Goal: Find specific page/section: Find specific page/section

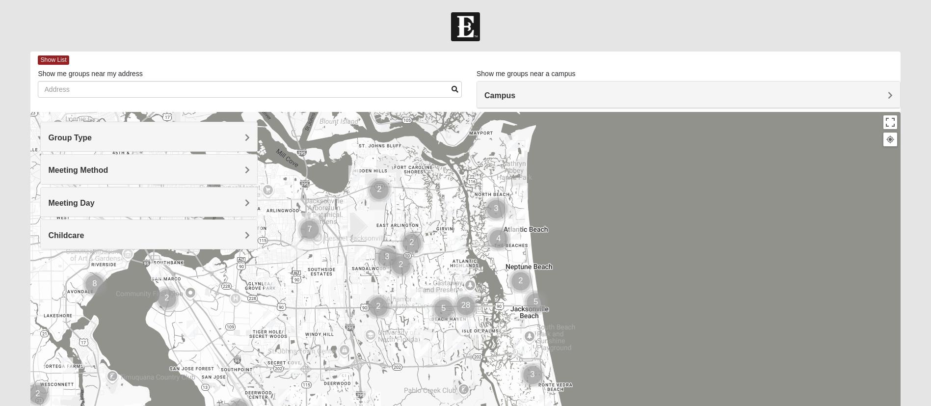
click at [238, 138] on h4 "Group Type" at bounding box center [149, 137] width 202 height 9
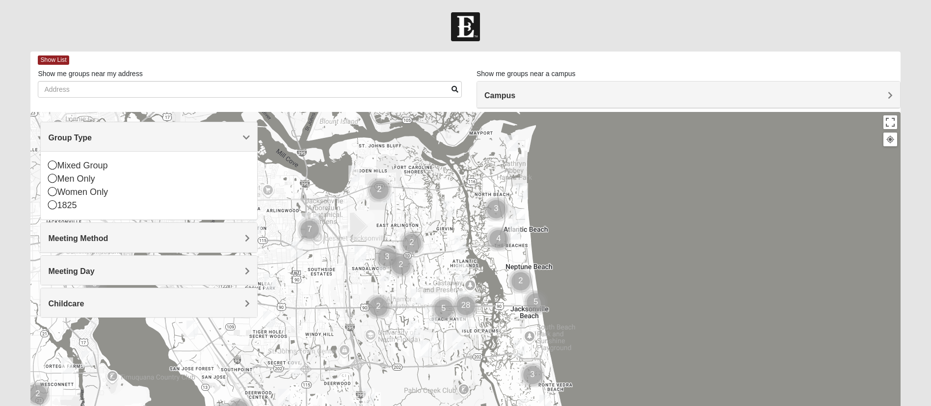
click at [244, 237] on h4 "Meeting Method" at bounding box center [149, 238] width 202 height 9
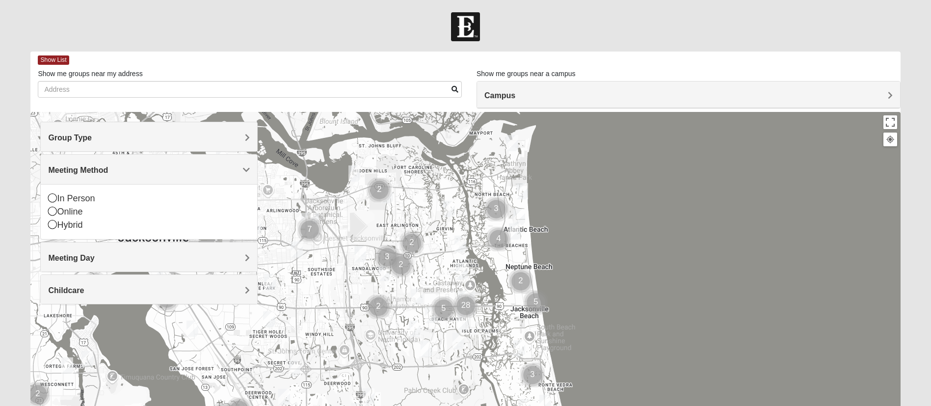
click at [248, 266] on div "Meeting Day" at bounding box center [149, 256] width 216 height 29
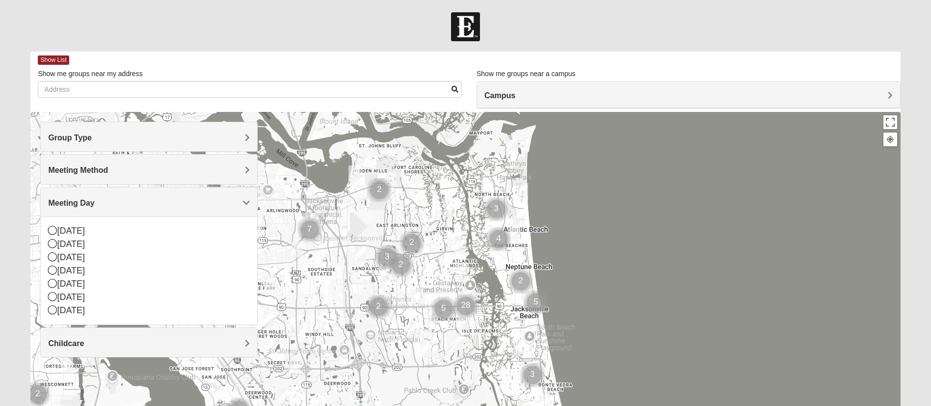
click at [84, 340] on span "Childcare" at bounding box center [66, 343] width 36 height 8
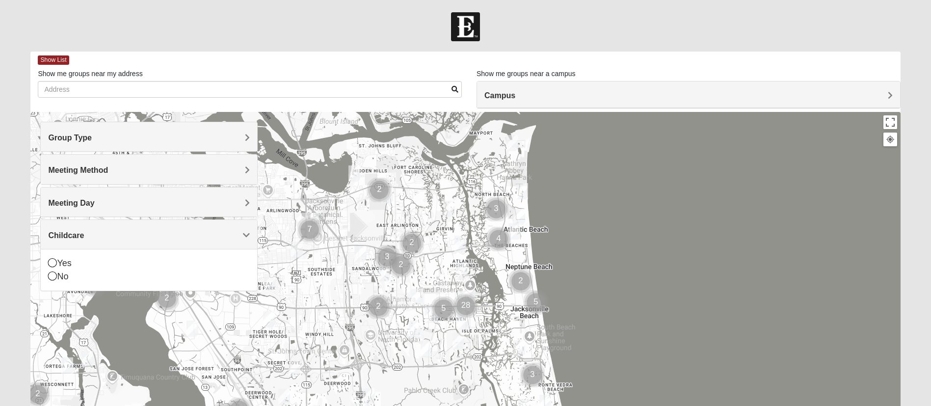
click at [646, 174] on div at bounding box center [464, 308] width 869 height 392
click at [92, 136] on span "Group Type" at bounding box center [70, 137] width 44 height 8
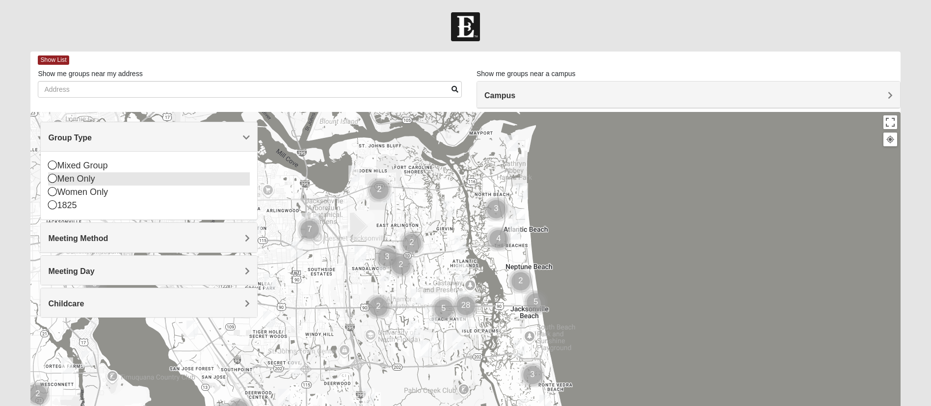
click at [102, 183] on div "Men Only" at bounding box center [149, 178] width 202 height 13
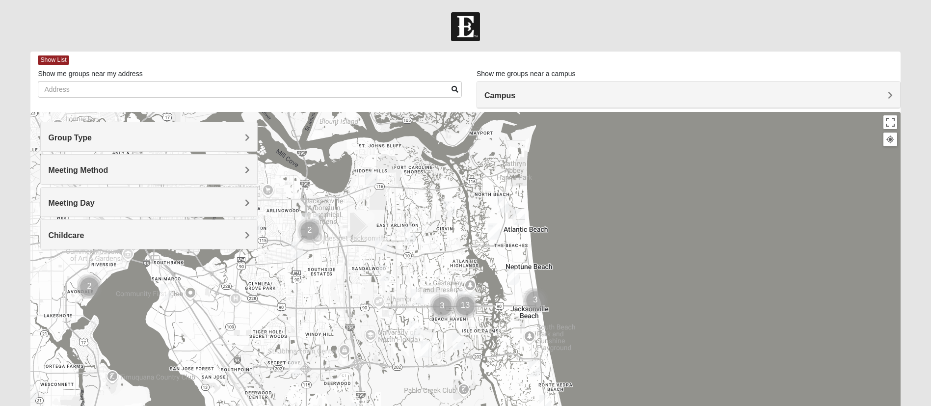
click at [108, 168] on span "Meeting Method" at bounding box center [78, 170] width 60 height 8
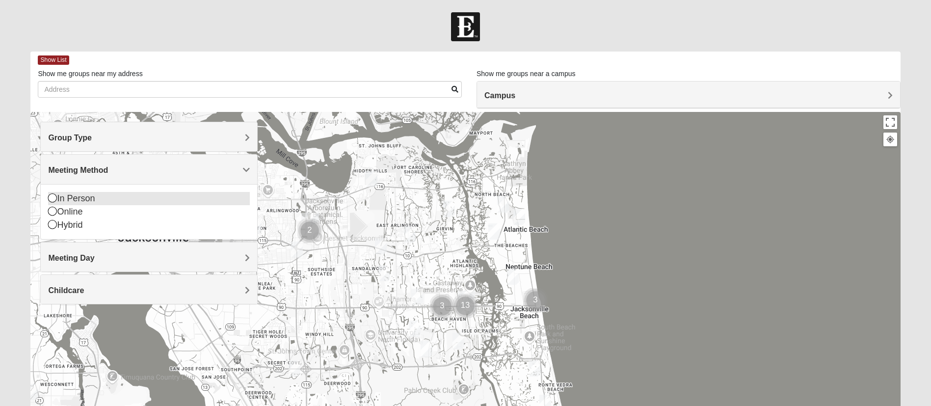
click at [105, 197] on div "In Person" at bounding box center [149, 198] width 202 height 13
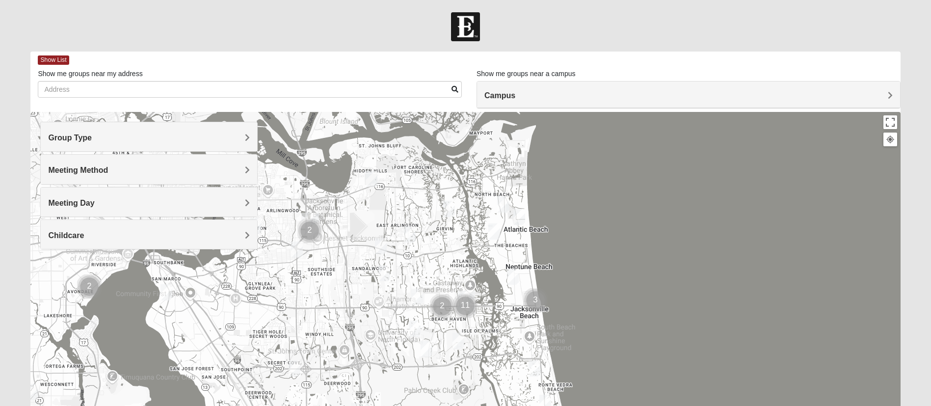
click at [244, 204] on h4 "Meeting Day" at bounding box center [149, 202] width 202 height 9
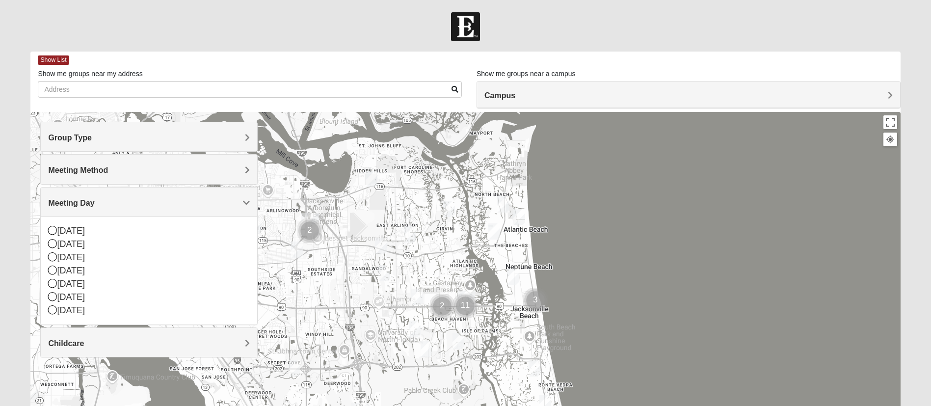
click at [104, 347] on h4 "Childcare" at bounding box center [149, 342] width 202 height 9
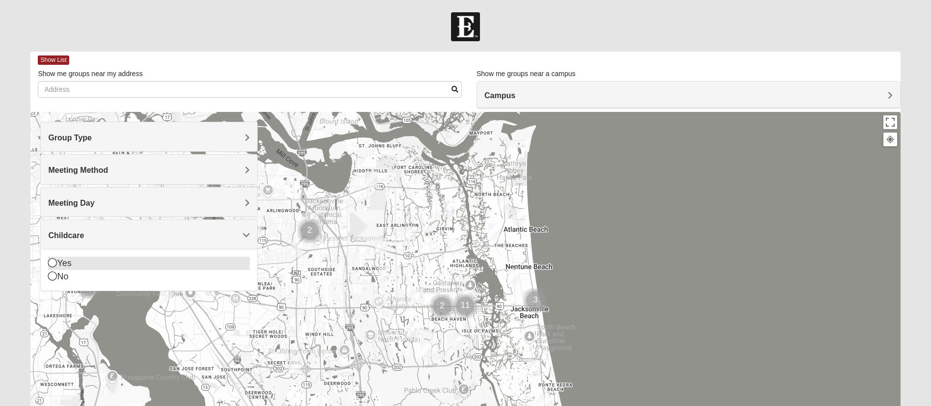
click at [74, 270] on div "Yes" at bounding box center [149, 263] width 202 height 13
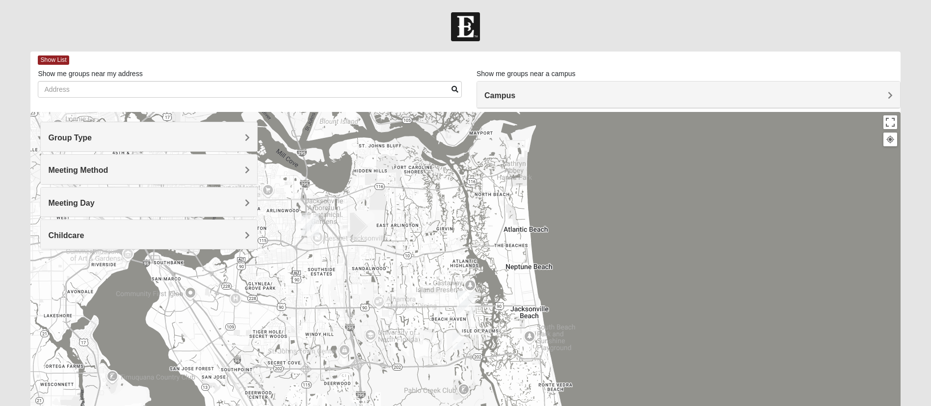
click at [209, 203] on h4 "Meeting Day" at bounding box center [149, 202] width 202 height 9
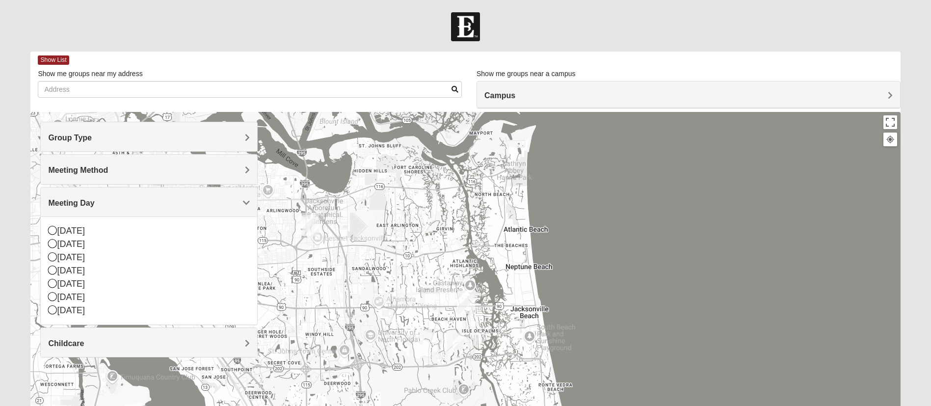
click at [351, 284] on div at bounding box center [464, 308] width 869 height 392
click at [277, 345] on div at bounding box center [464, 308] width 869 height 392
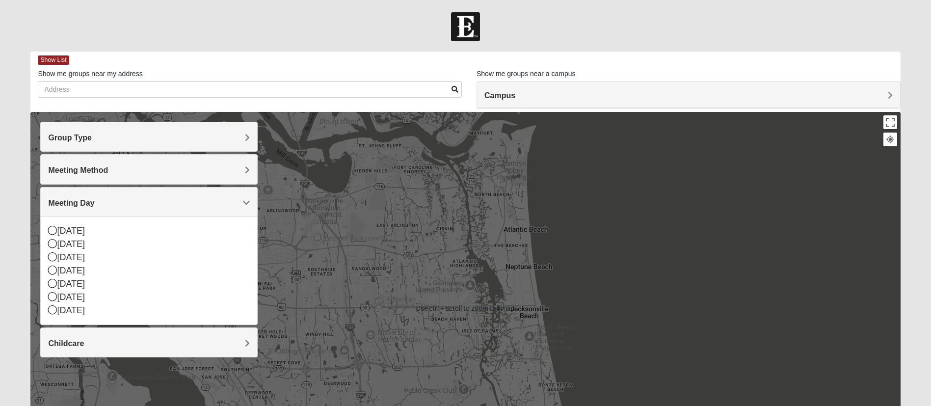
click at [232, 142] on h4 "Group Type" at bounding box center [149, 137] width 202 height 9
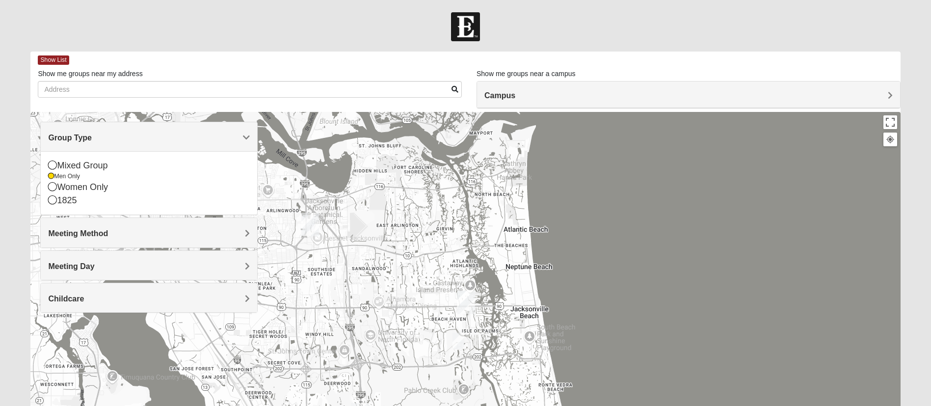
click at [372, 169] on div at bounding box center [464, 308] width 869 height 392
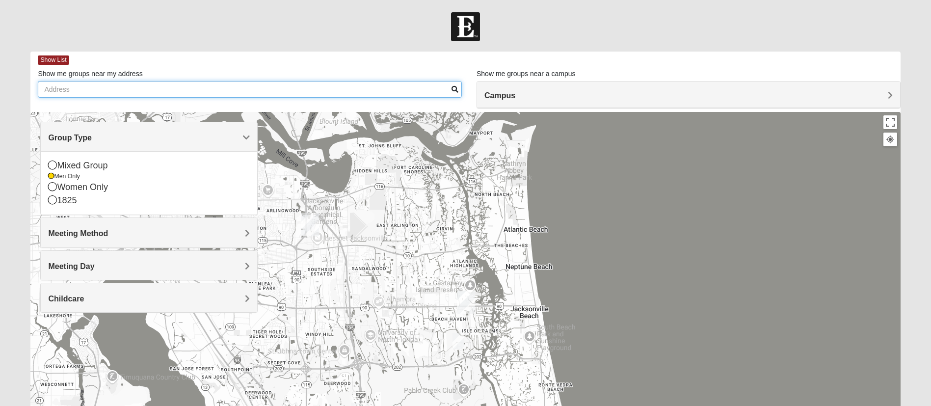
click at [218, 84] on input "Show me groups near my address" at bounding box center [250, 89] width 424 height 17
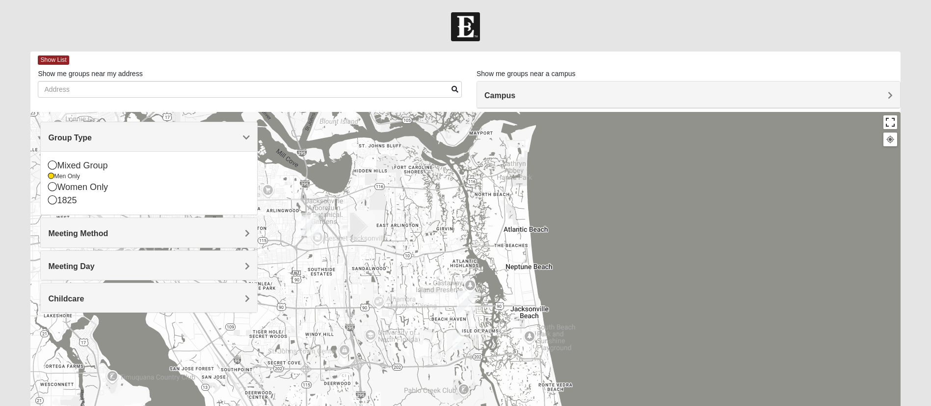
click at [894, 127] on button "Toggle fullscreen view" at bounding box center [890, 122] width 14 height 14
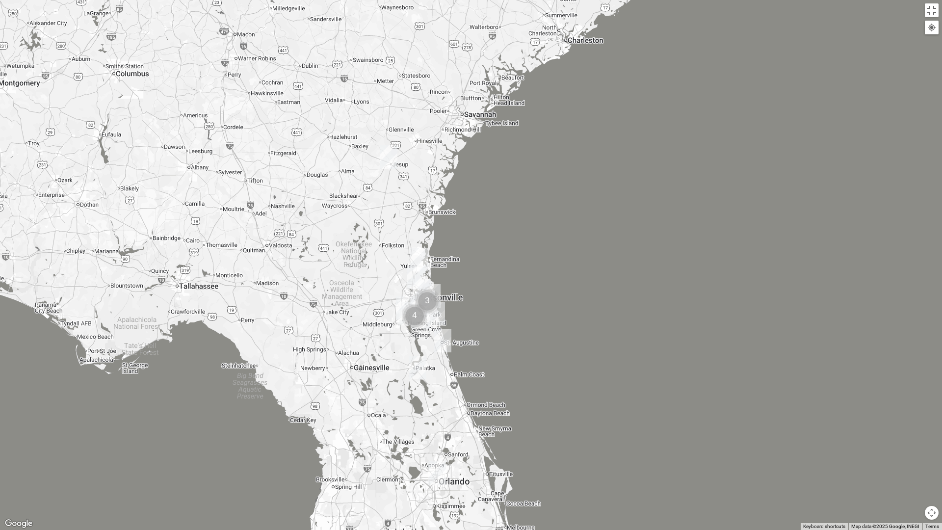
click at [639, 180] on div at bounding box center [471, 265] width 942 height 530
click at [926, 15] on button "Toggle fullscreen view" at bounding box center [932, 10] width 14 height 14
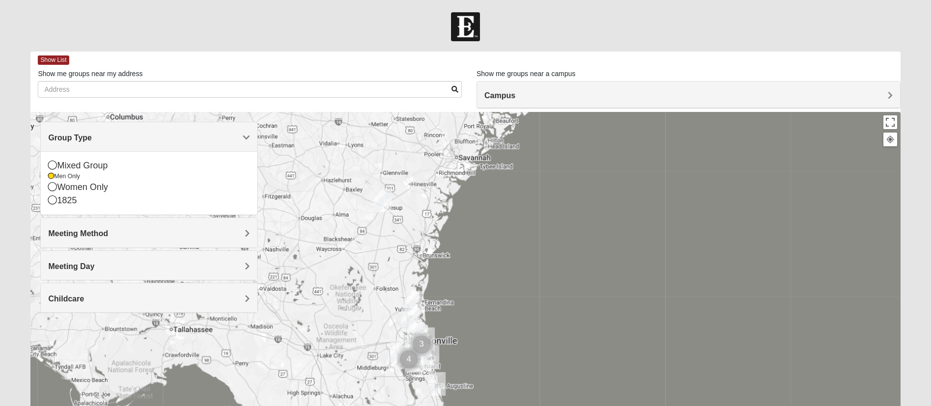
click at [94, 266] on span "Meeting Day" at bounding box center [71, 266] width 46 height 8
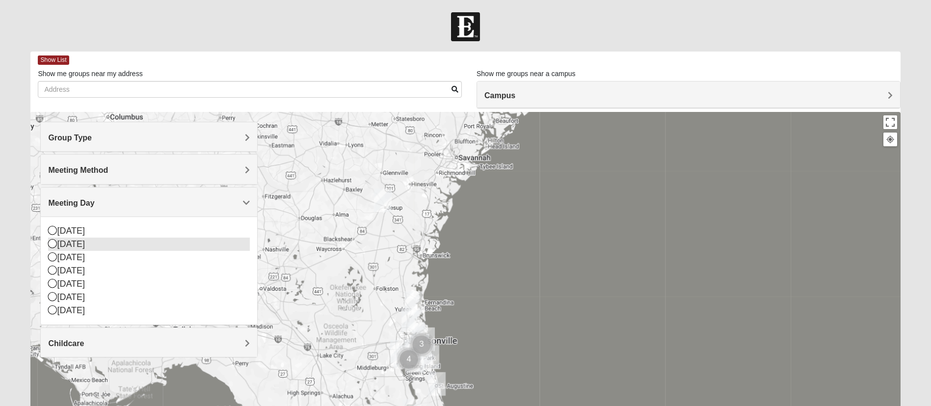
click at [55, 246] on icon at bounding box center [52, 243] width 9 height 9
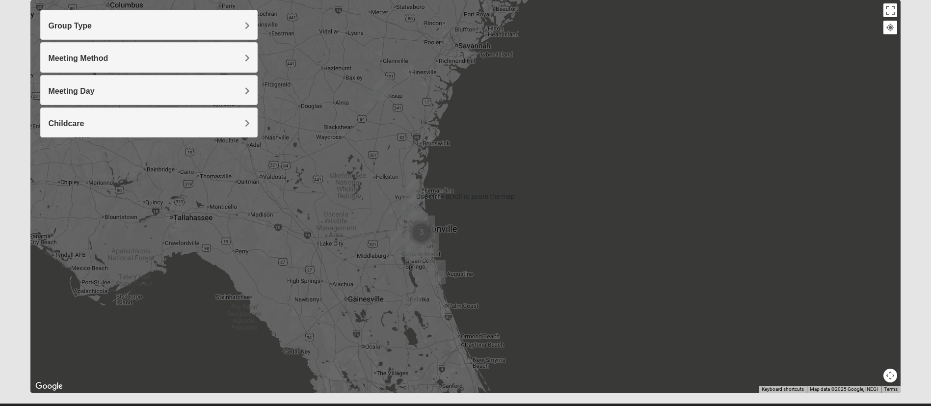
scroll to position [136, 0]
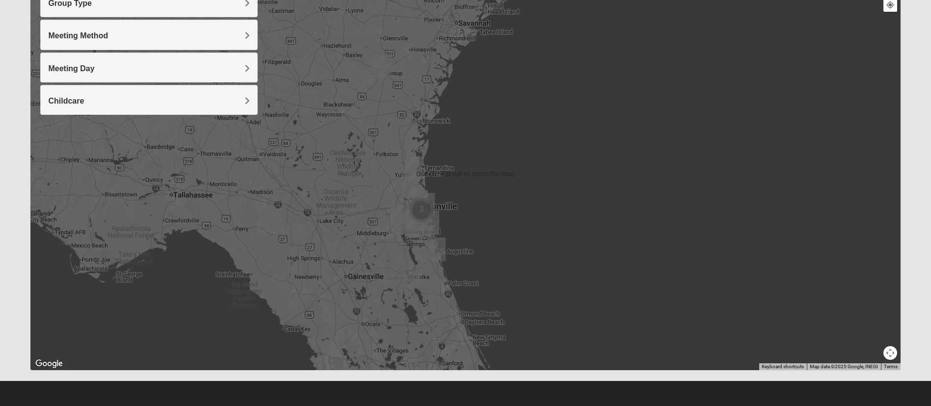
click at [419, 211] on img "Cluster of 3 groups" at bounding box center [421, 210] width 32 height 32
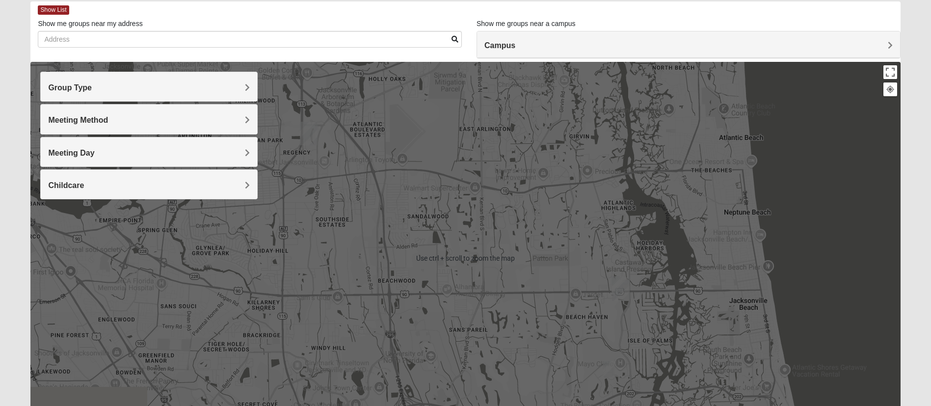
scroll to position [0, 0]
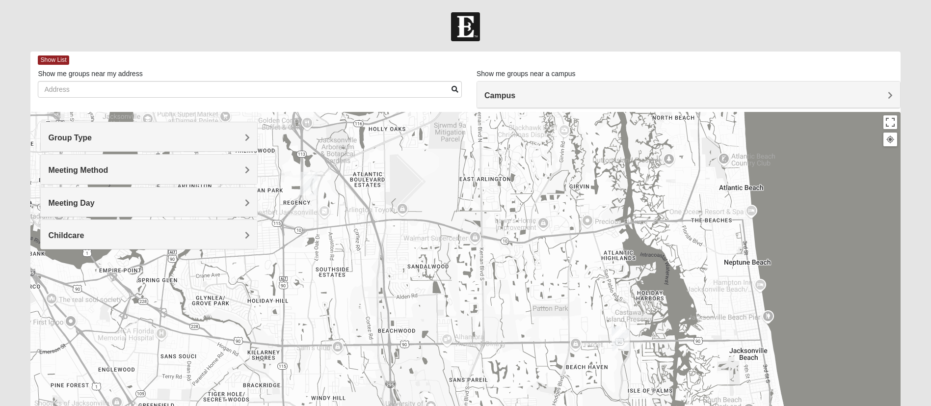
click at [515, 96] on span "Campus" at bounding box center [499, 95] width 31 height 8
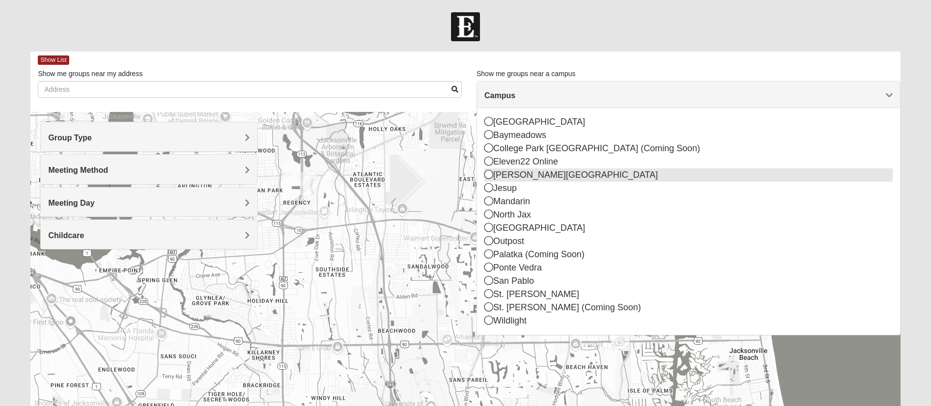
click at [515, 177] on div "[PERSON_NAME][GEOGRAPHIC_DATA]" at bounding box center [688, 174] width 408 height 13
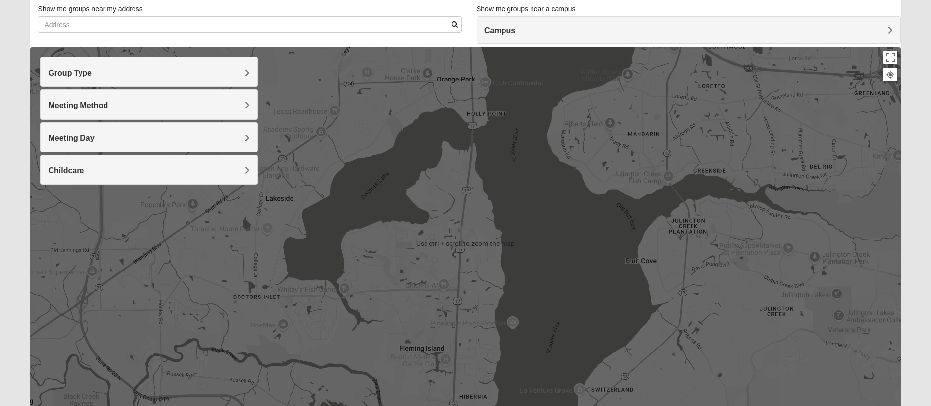
scroll to position [74, 0]
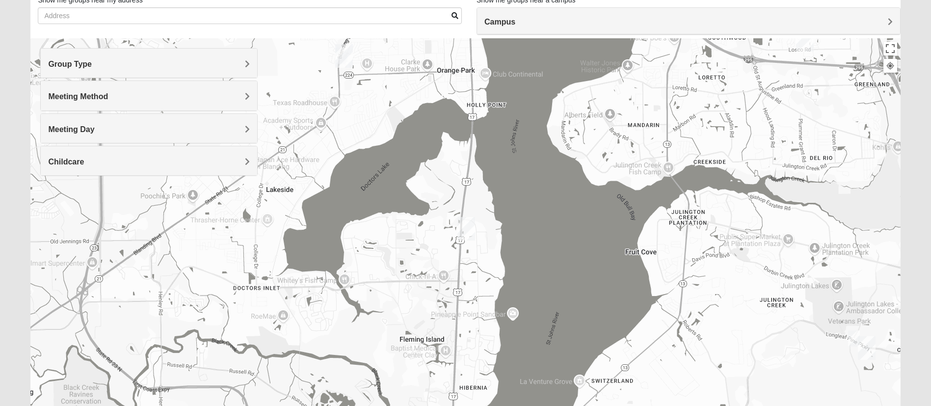
click at [853, 338] on img "On campus Mens Miller 32259" at bounding box center [854, 338] width 20 height 24
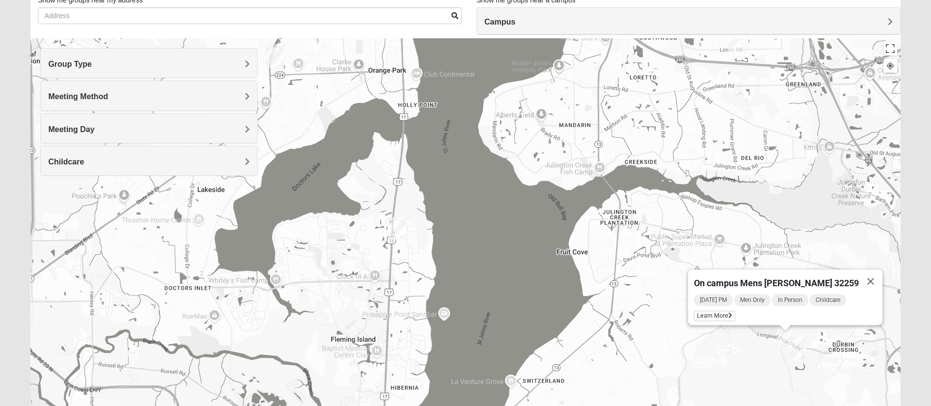
click at [152, 134] on h4 "Meeting Day" at bounding box center [149, 129] width 202 height 9
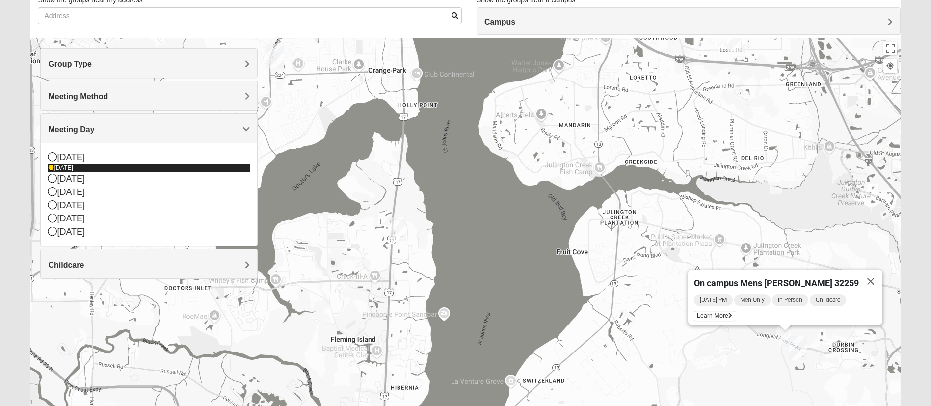
click at [51, 171] on icon at bounding box center [51, 168] width 6 height 6
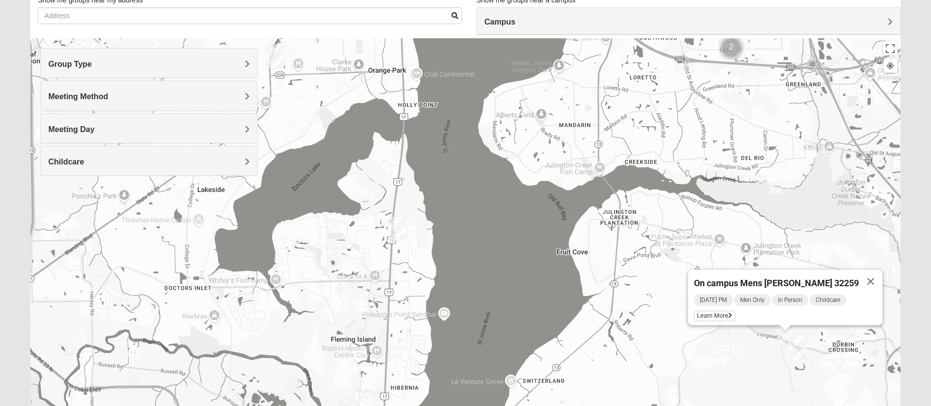
click at [250, 91] on div "Meeting Method" at bounding box center [149, 95] width 216 height 29
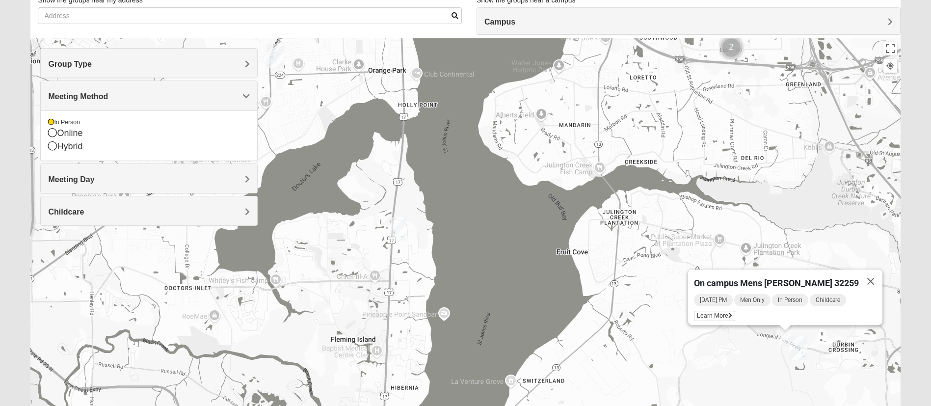
click at [257, 177] on div "Meeting Day" at bounding box center [149, 178] width 216 height 29
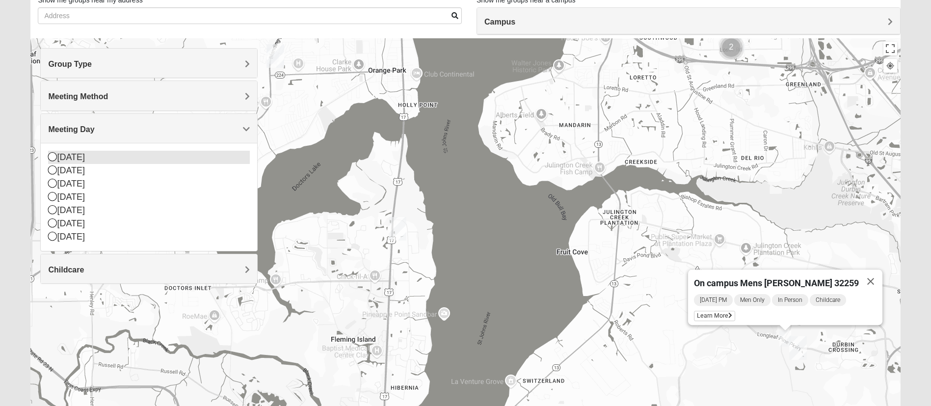
click at [50, 161] on icon at bounding box center [52, 156] width 9 height 9
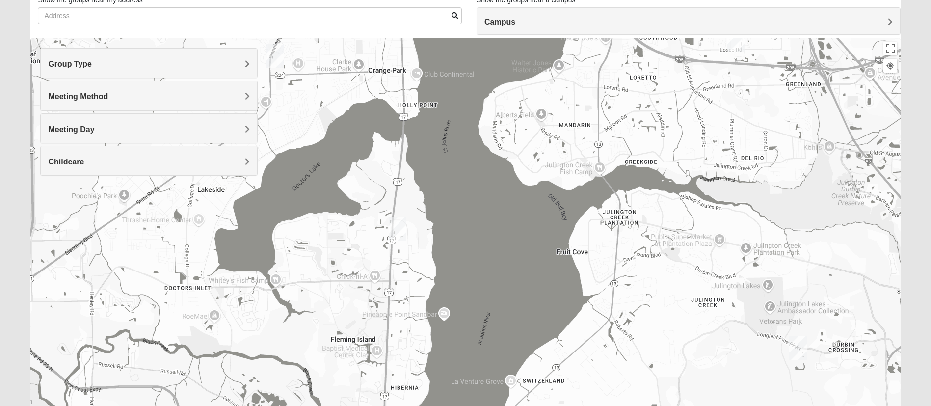
click at [799, 351] on img "St. Johns" at bounding box center [798, 347] width 26 height 31
click at [402, 230] on img "Fleming Island" at bounding box center [398, 228] width 26 height 31
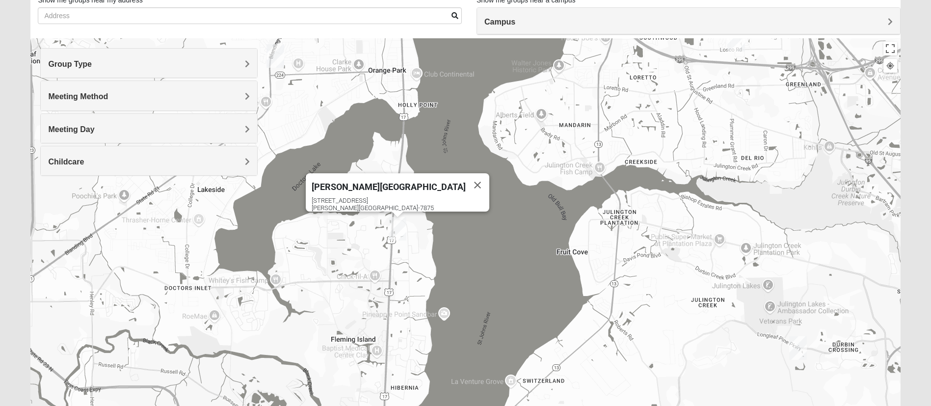
click at [151, 124] on div "Meeting Day" at bounding box center [149, 128] width 216 height 29
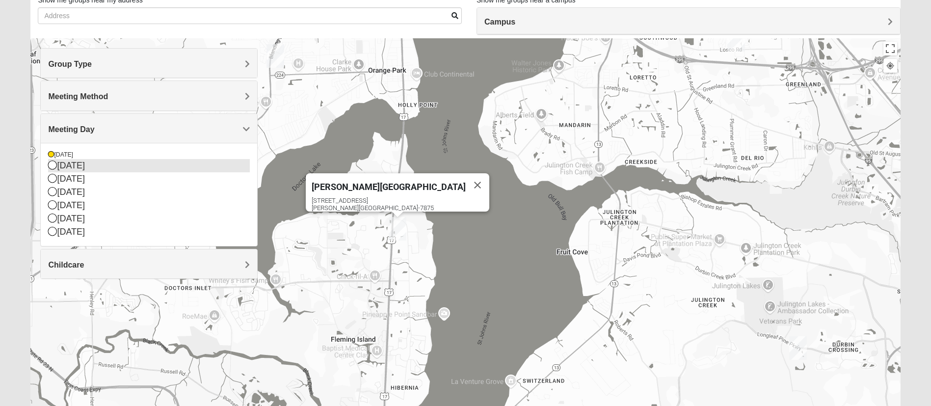
click at [53, 169] on icon at bounding box center [52, 164] width 9 height 9
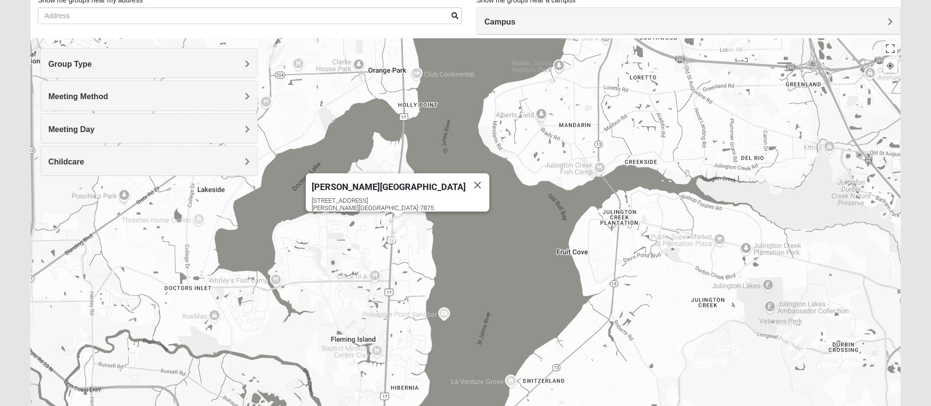
drag, startPoint x: 247, startPoint y: 132, endPoint x: 256, endPoint y: 142, distance: 13.2
click at [250, 136] on div "Meeting Day" at bounding box center [149, 128] width 216 height 29
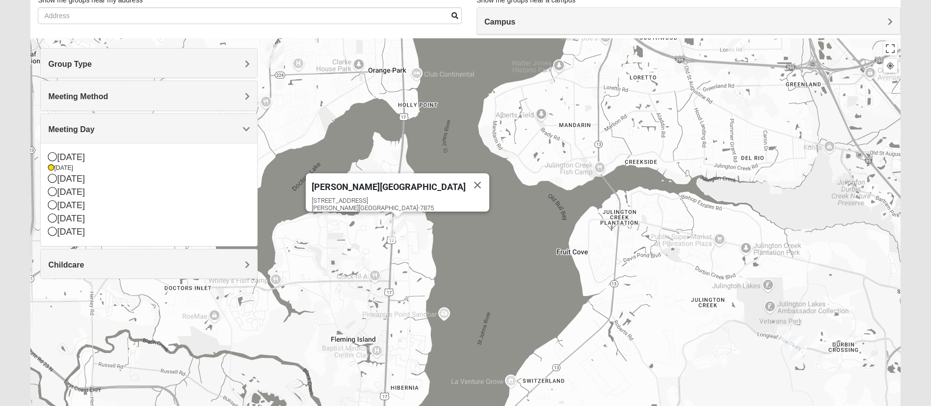
click at [88, 269] on h4 "Childcare" at bounding box center [149, 264] width 202 height 9
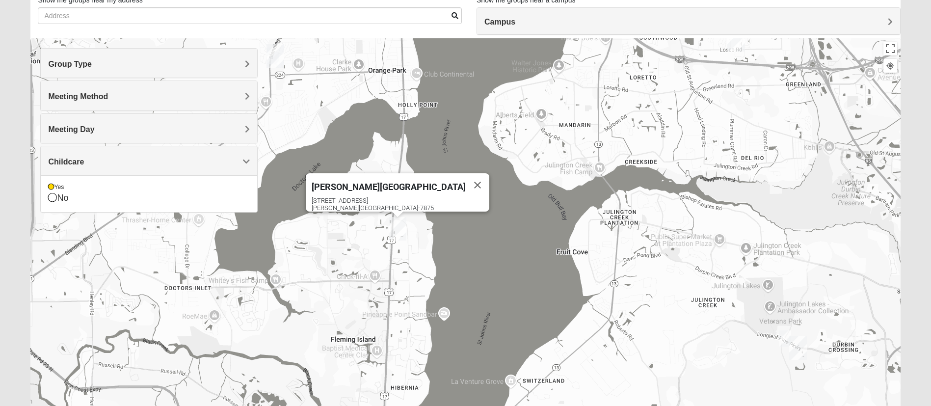
click at [104, 121] on div "Meeting Day" at bounding box center [149, 128] width 216 height 29
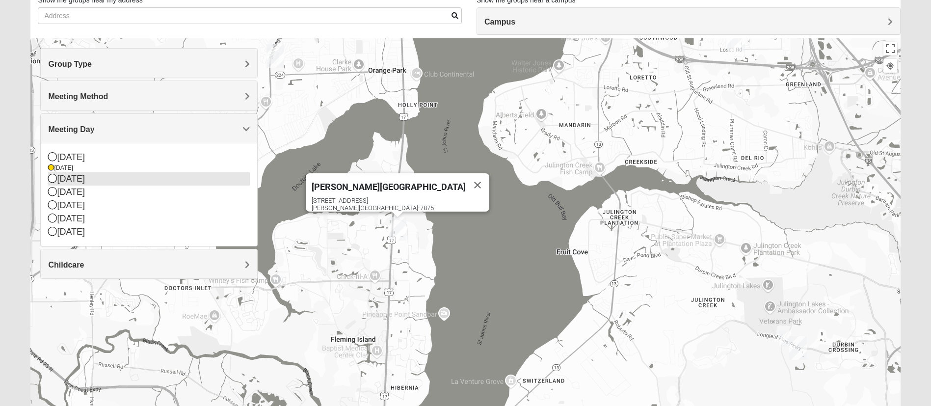
click at [81, 177] on div "[DATE]" at bounding box center [149, 178] width 202 height 13
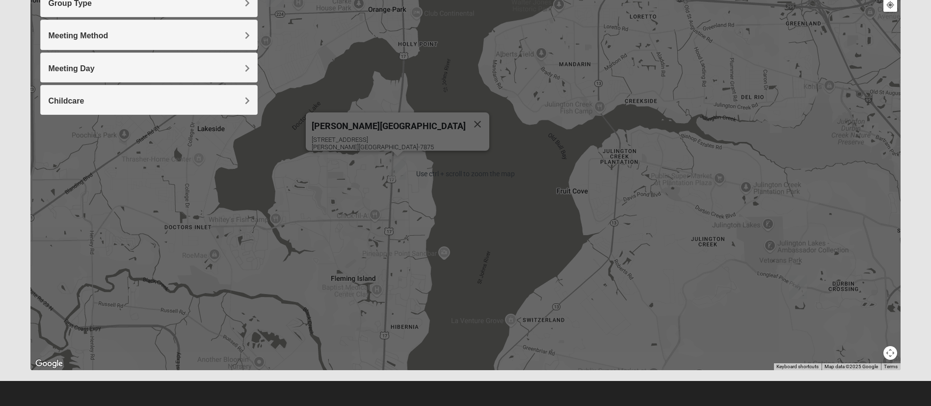
scroll to position [63, 0]
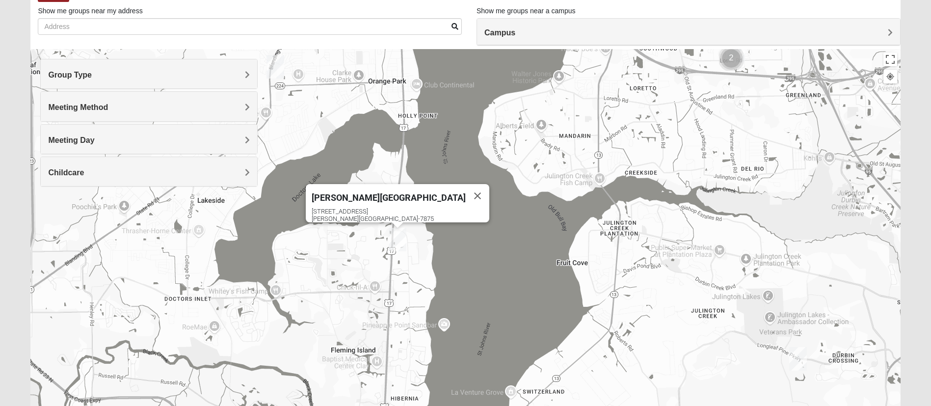
click at [241, 170] on h4 "Childcare" at bounding box center [149, 172] width 202 height 9
click at [321, 173] on div "[PERSON_NAME][GEOGRAPHIC_DATA] [STREET_ADDRESS][PERSON_NAME]" at bounding box center [464, 245] width 869 height 392
click at [275, 69] on img "Orange Park" at bounding box center [275, 66] width 26 height 31
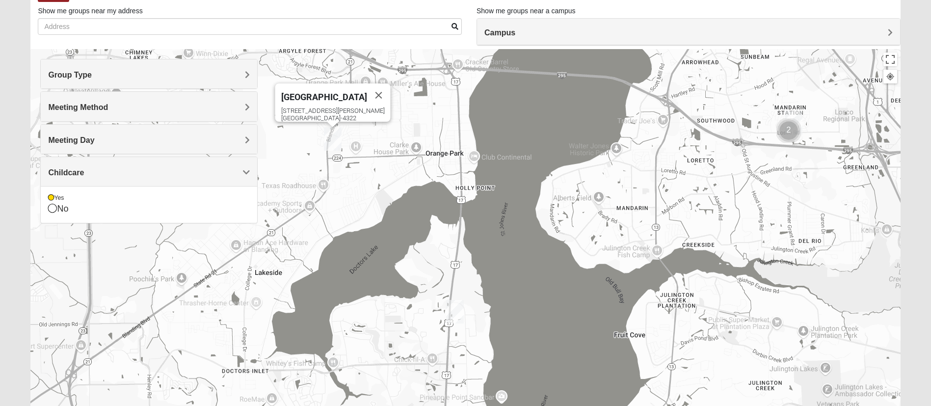
drag, startPoint x: 318, startPoint y: 179, endPoint x: 377, endPoint y: 178, distance: 58.4
click at [377, 178] on div "[GEOGRAPHIC_DATA] [STREET_ADDRESS][PERSON_NAME]" at bounding box center [464, 245] width 869 height 392
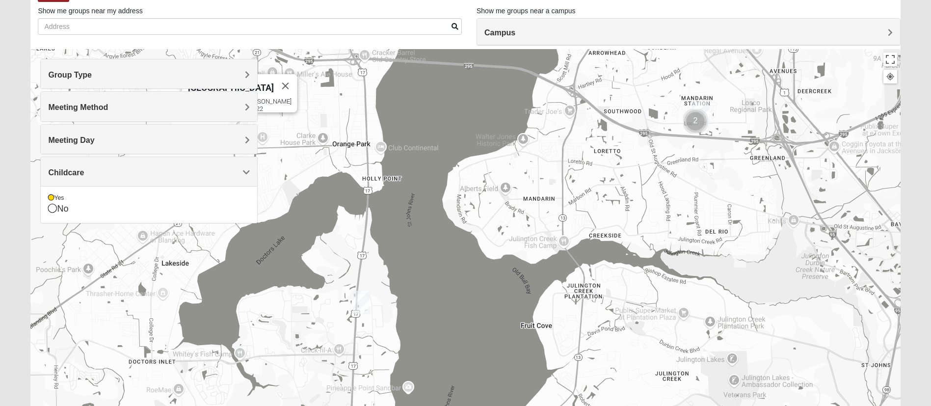
drag, startPoint x: 432, startPoint y: 123, endPoint x: 347, endPoint y: 112, distance: 85.1
click at [341, 111] on div "[GEOGRAPHIC_DATA] [STREET_ADDRESS][PERSON_NAME]" at bounding box center [464, 245] width 869 height 392
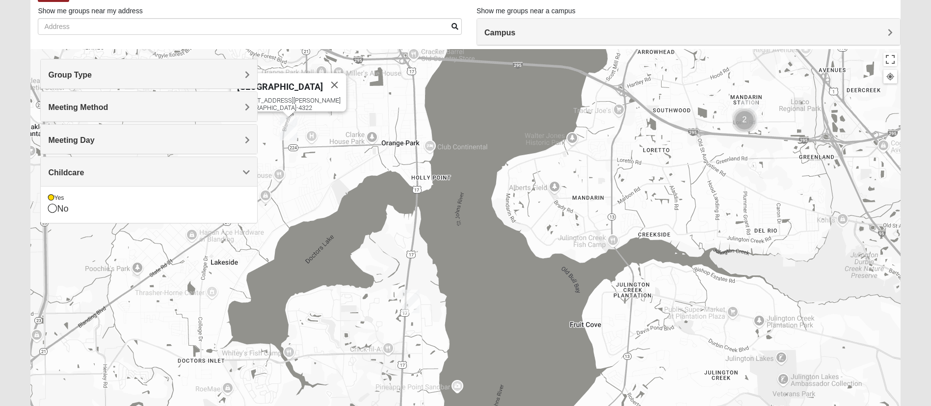
click at [751, 113] on img "Cluster of 2 groups" at bounding box center [744, 120] width 32 height 32
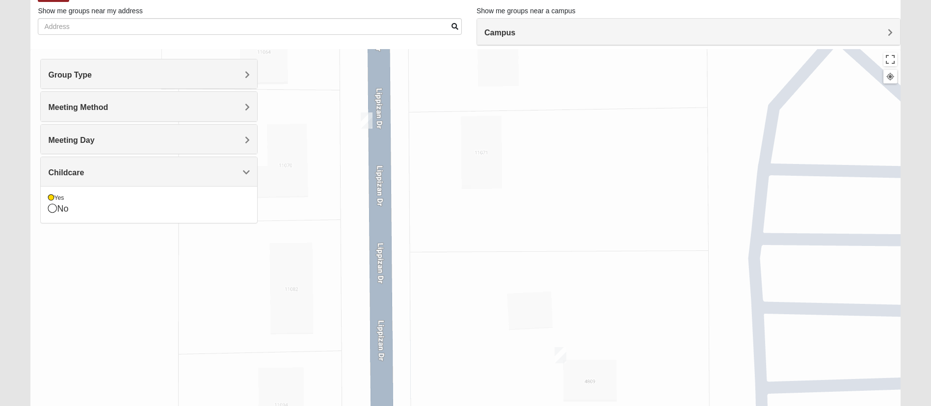
drag, startPoint x: 633, startPoint y: 130, endPoint x: 639, endPoint y: 125, distance: 8.3
click at [638, 125] on div "To navigate, press the arrow keys. [GEOGRAPHIC_DATA] [STREET_ADDRESS][PERSON_NA…" at bounding box center [464, 245] width 869 height 392
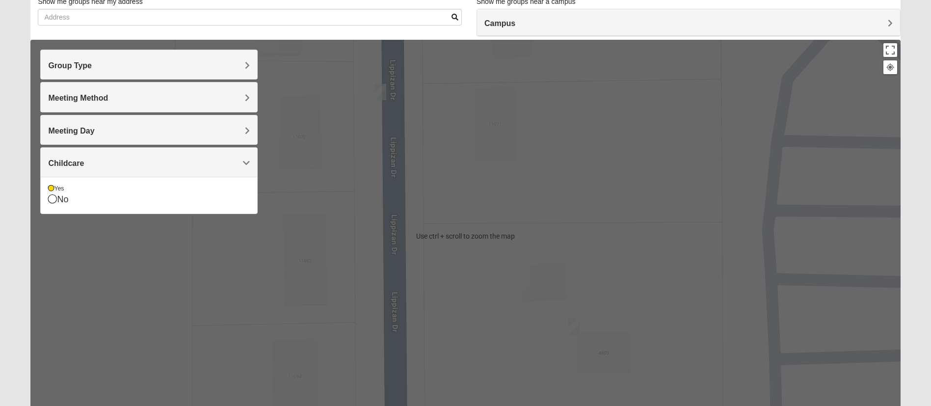
scroll to position [0, 0]
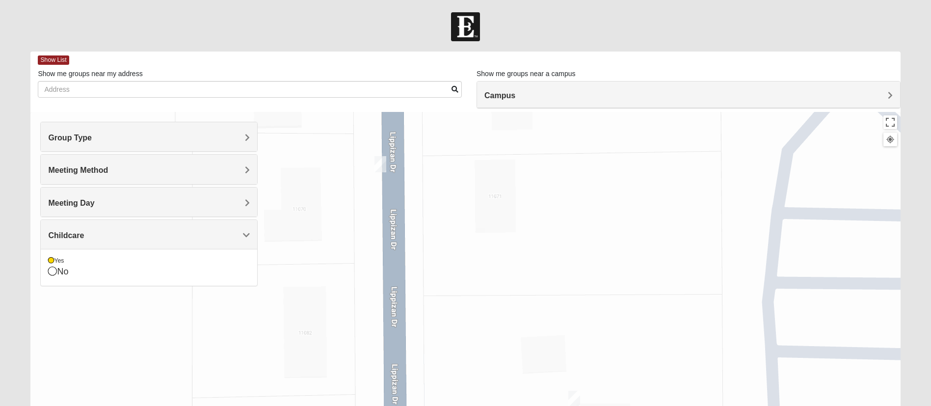
click at [244, 142] on h4 "Group Type" at bounding box center [149, 137] width 202 height 9
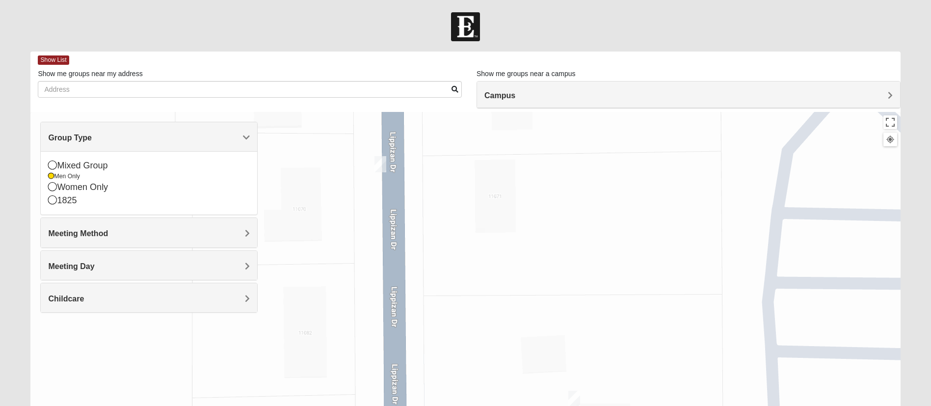
click at [241, 238] on h4 "Meeting Method" at bounding box center [149, 233] width 202 height 9
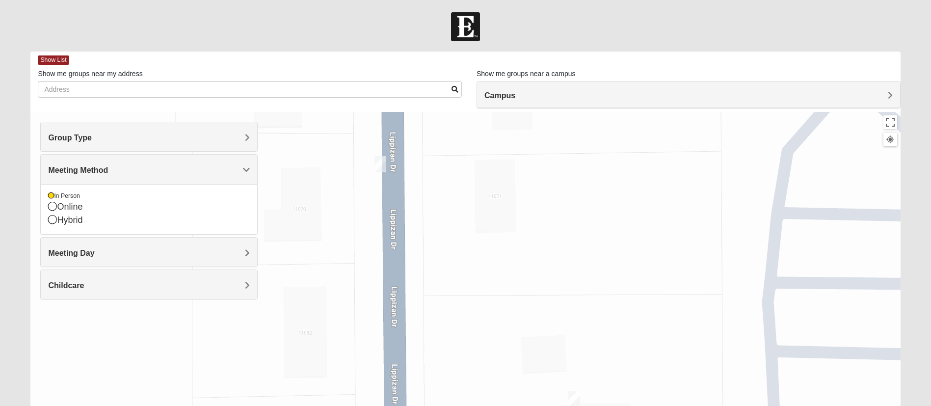
click at [94, 254] on span "Meeting Day" at bounding box center [71, 253] width 46 height 8
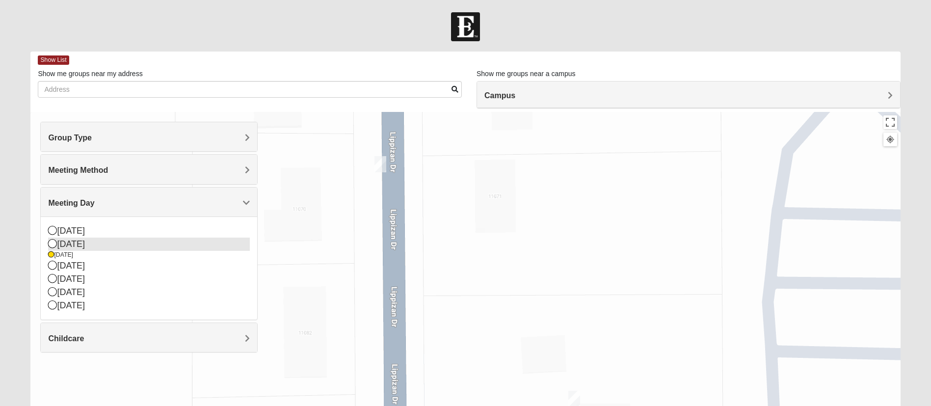
click at [83, 246] on div "[DATE]" at bounding box center [149, 243] width 202 height 13
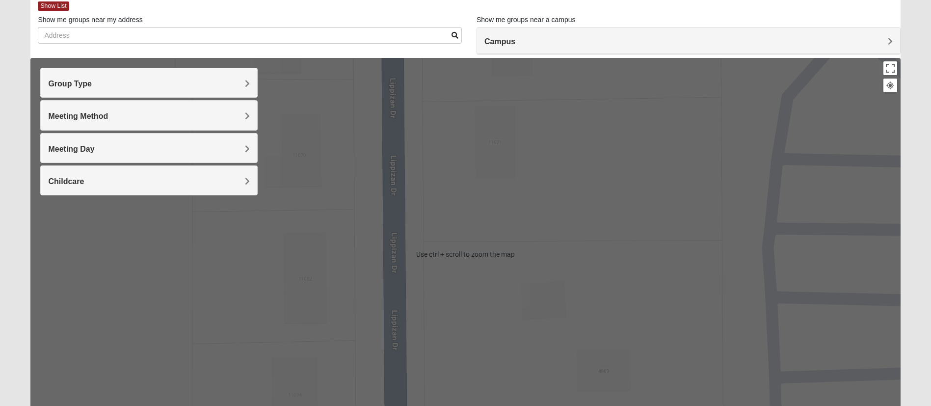
scroll to position [74, 0]
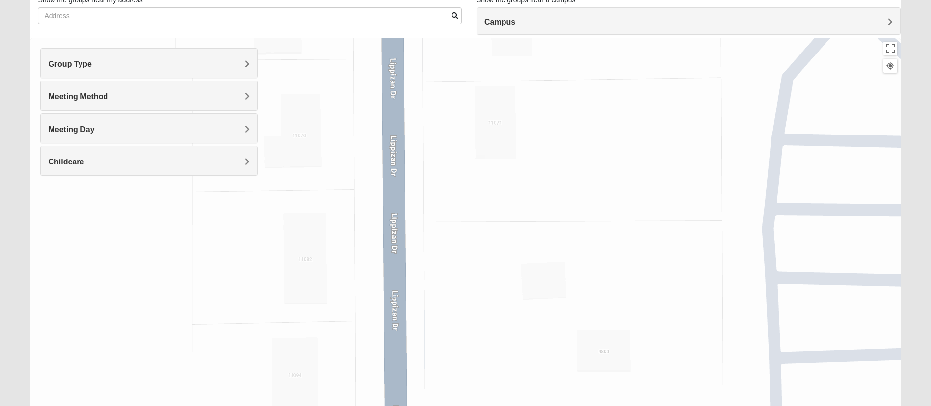
click at [94, 132] on span "Meeting Day" at bounding box center [71, 129] width 46 height 8
